Goal: Information Seeking & Learning: Learn about a topic

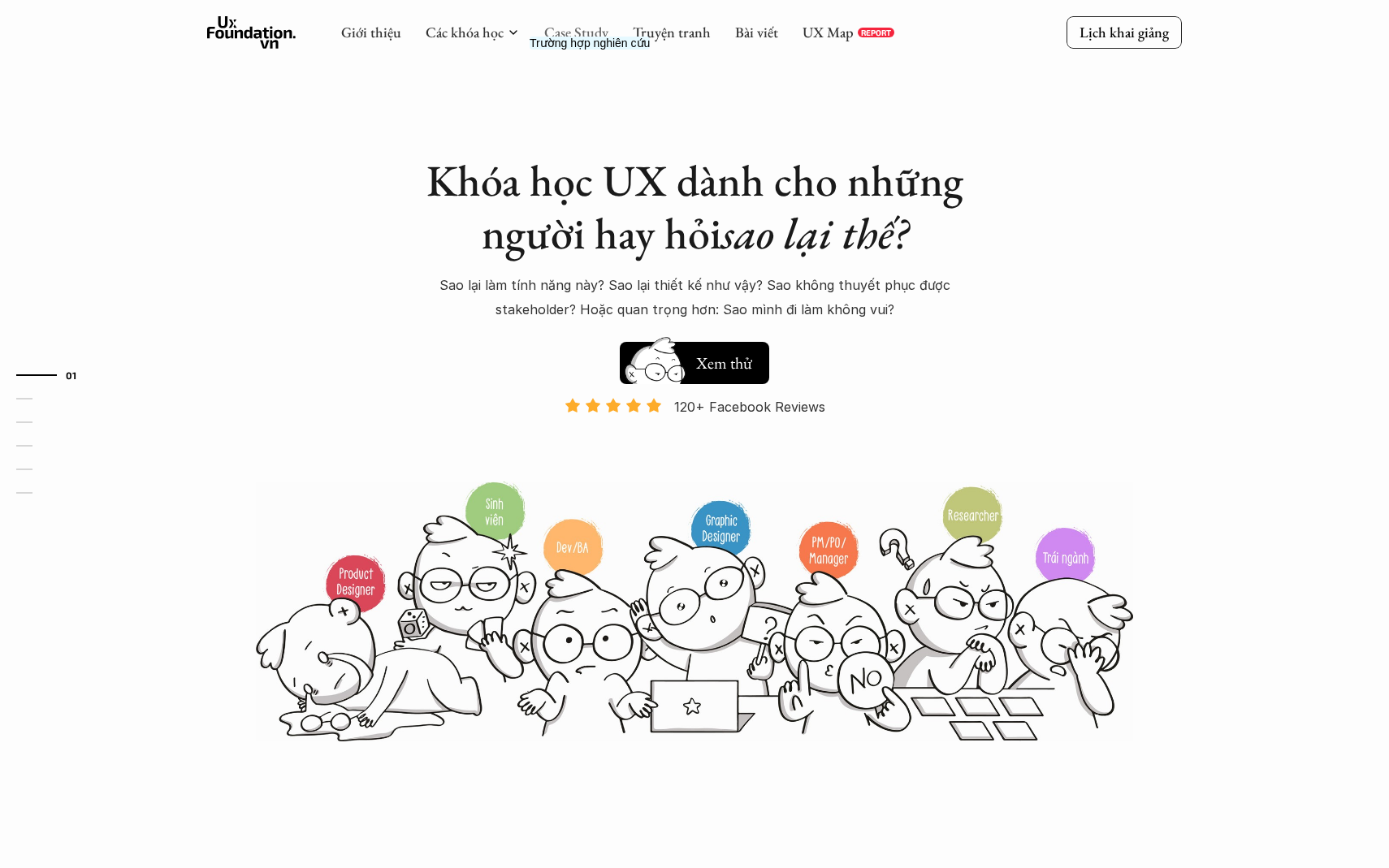
click at [597, 37] on link "Case Study" at bounding box center [576, 32] width 64 height 18
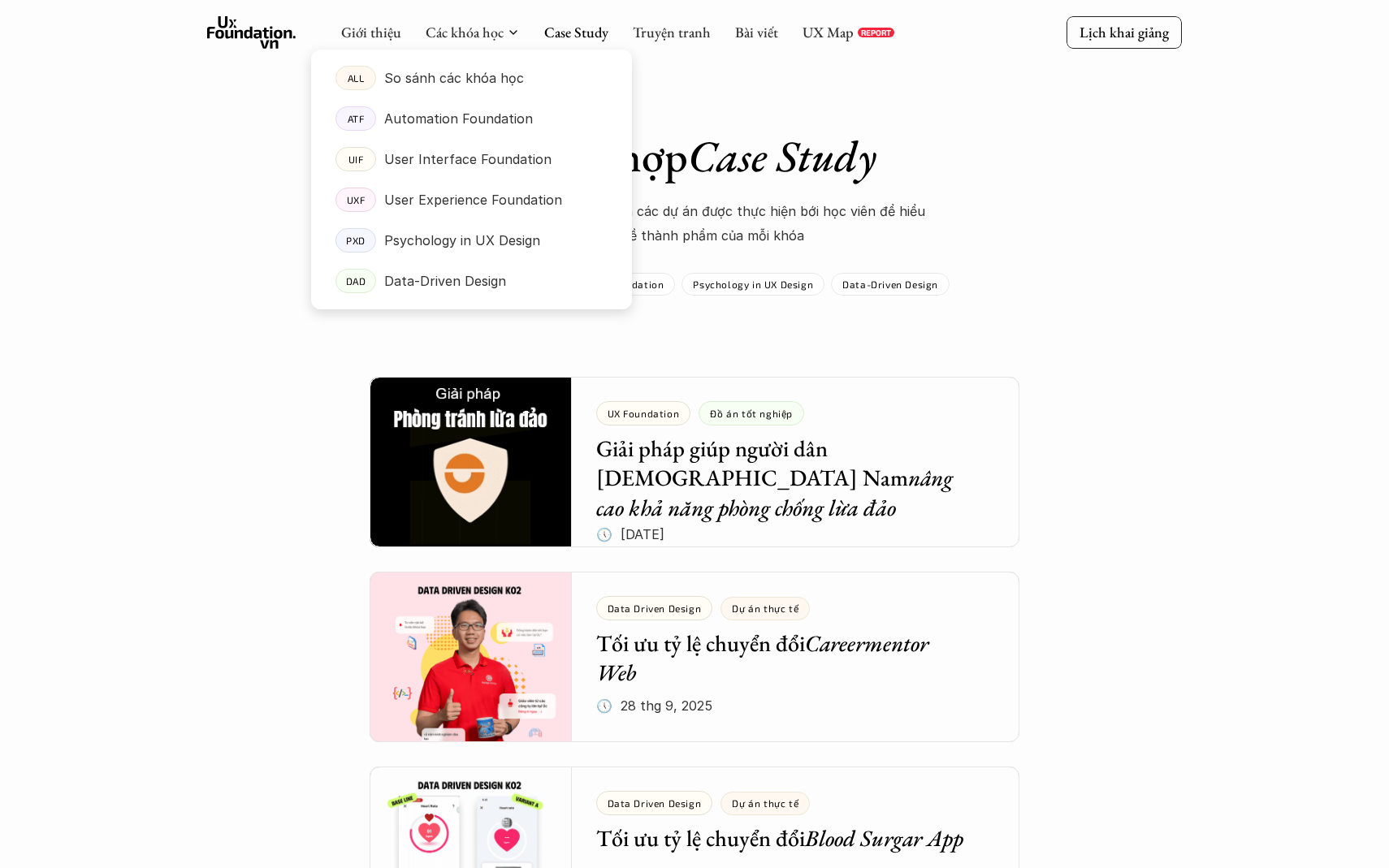
click at [465, 40] on div at bounding box center [471, 166] width 321 height 286
click at [412, 204] on p "User Experience Foundation" at bounding box center [473, 199] width 178 height 25
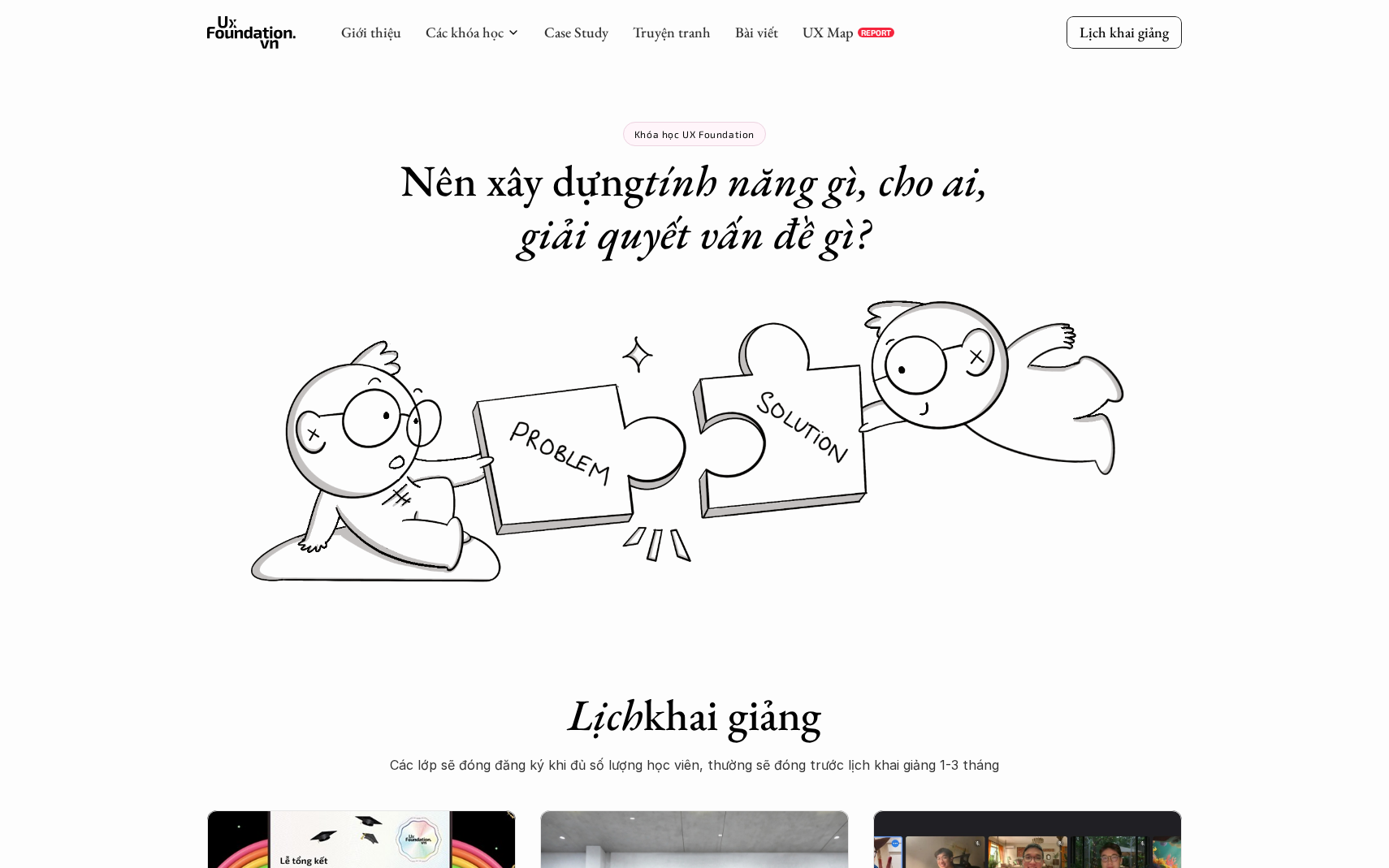
click at [259, 31] on use at bounding box center [251, 32] width 89 height 32
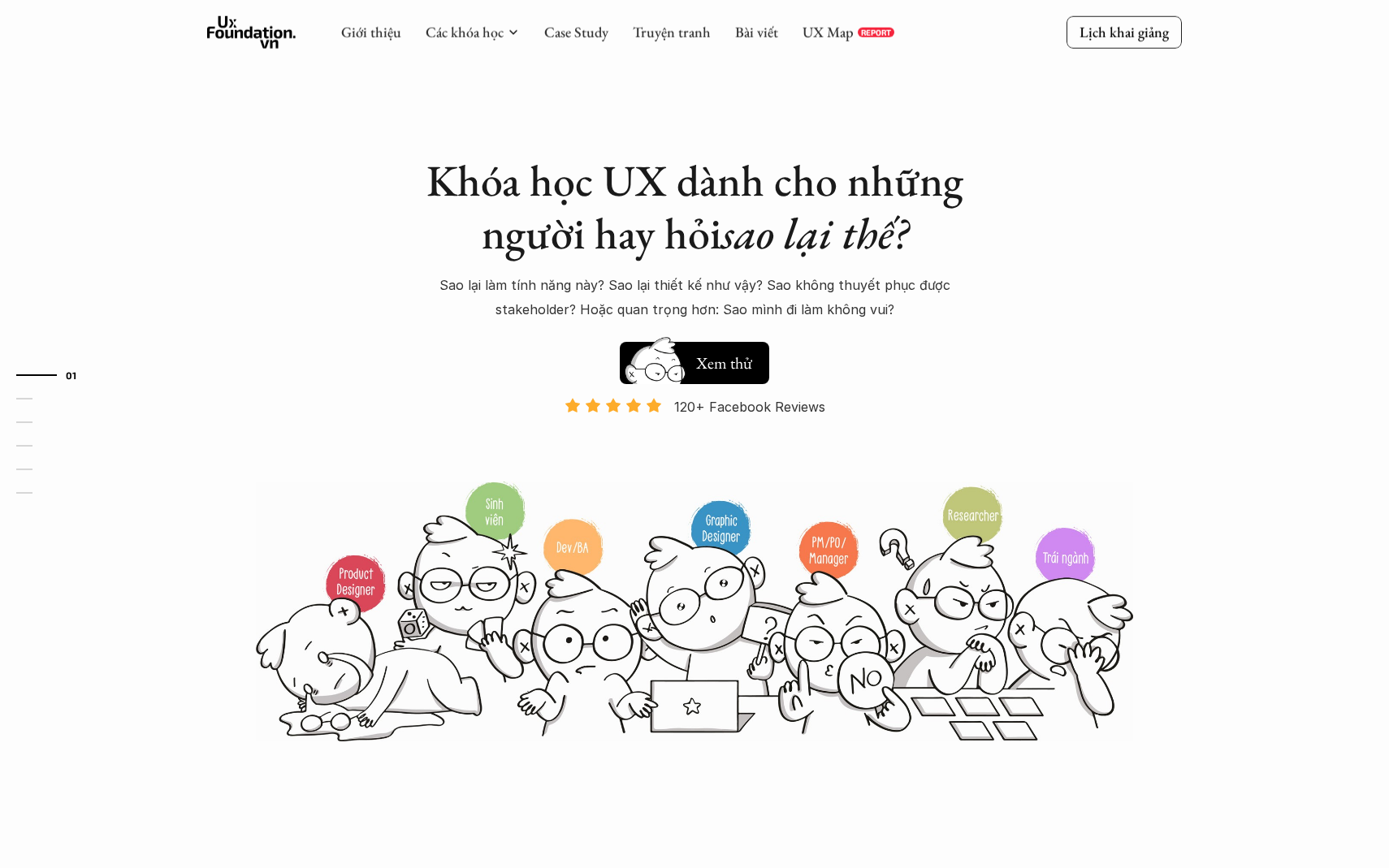
scroll to position [60, 0]
